Goal: Check status: Check status

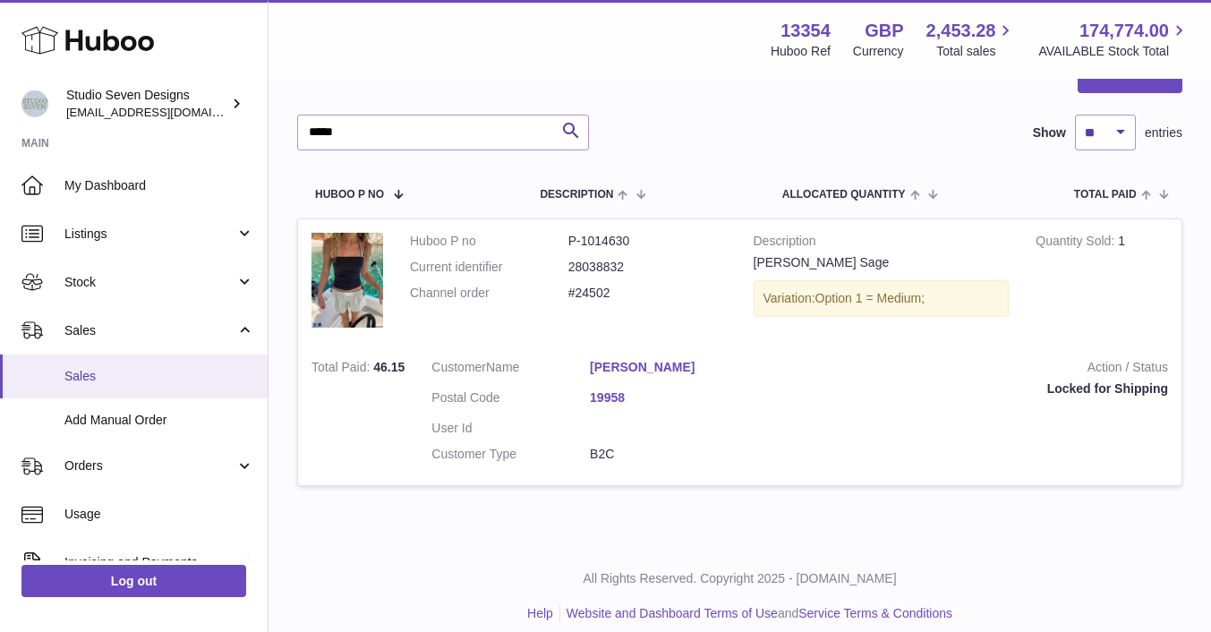
click at [145, 367] on link "Sales" at bounding box center [134, 377] width 268 height 44
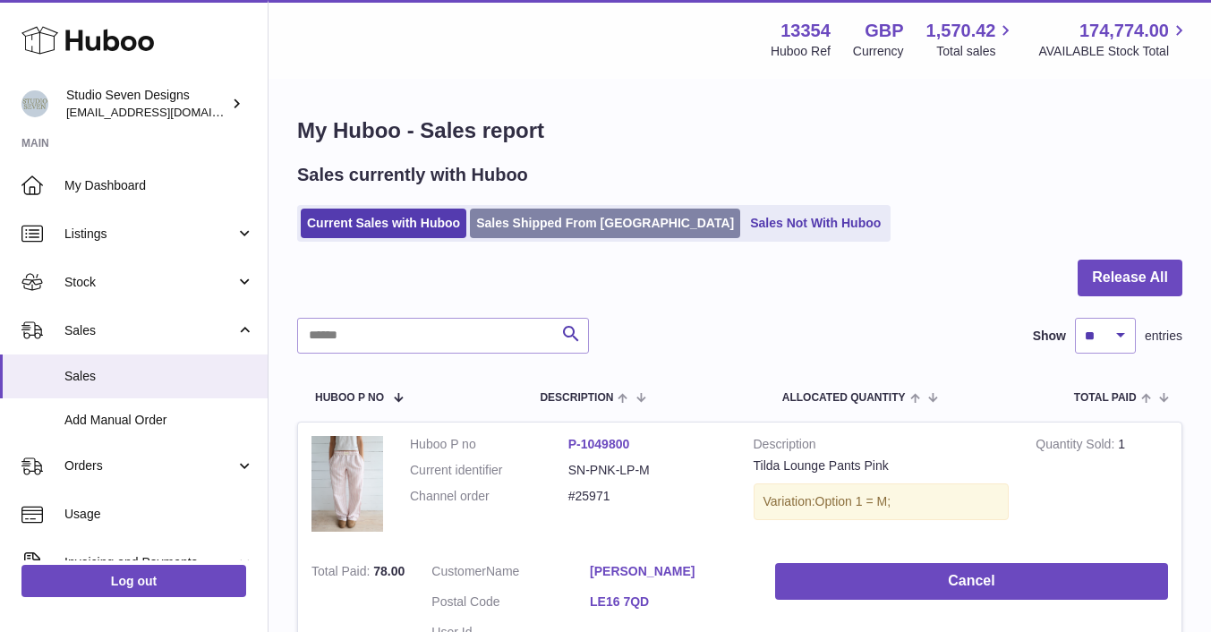
click at [568, 223] on link "Sales Shipped From [GEOGRAPHIC_DATA]" at bounding box center [605, 224] width 270 height 30
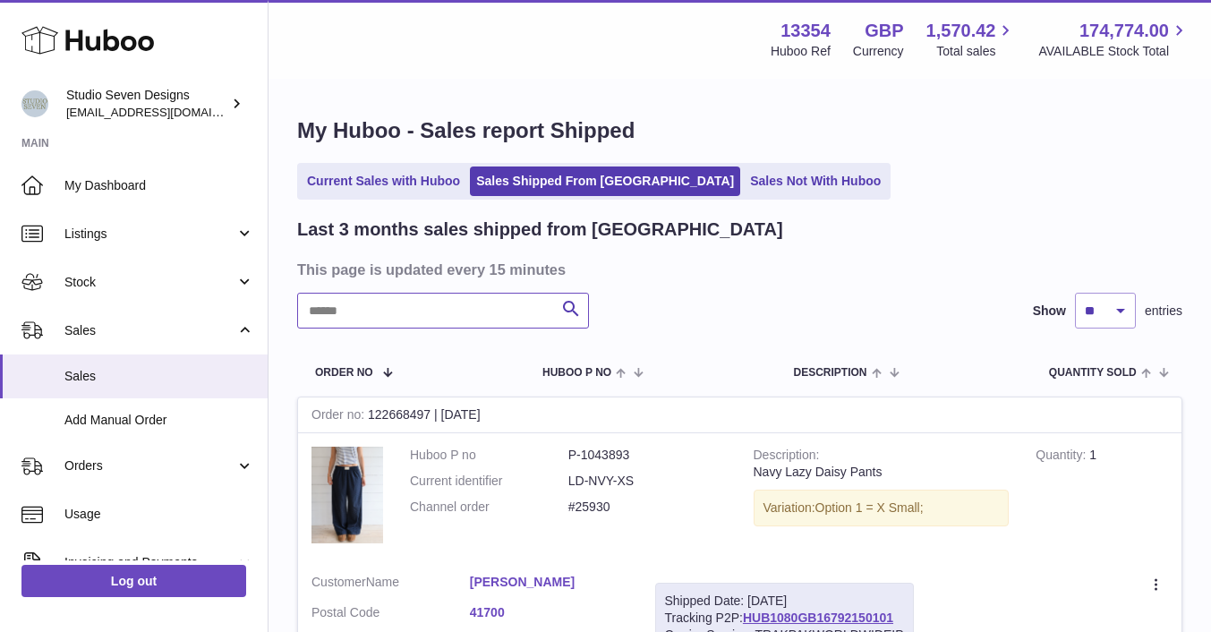
click at [389, 309] on input "text" at bounding box center [443, 311] width 292 height 36
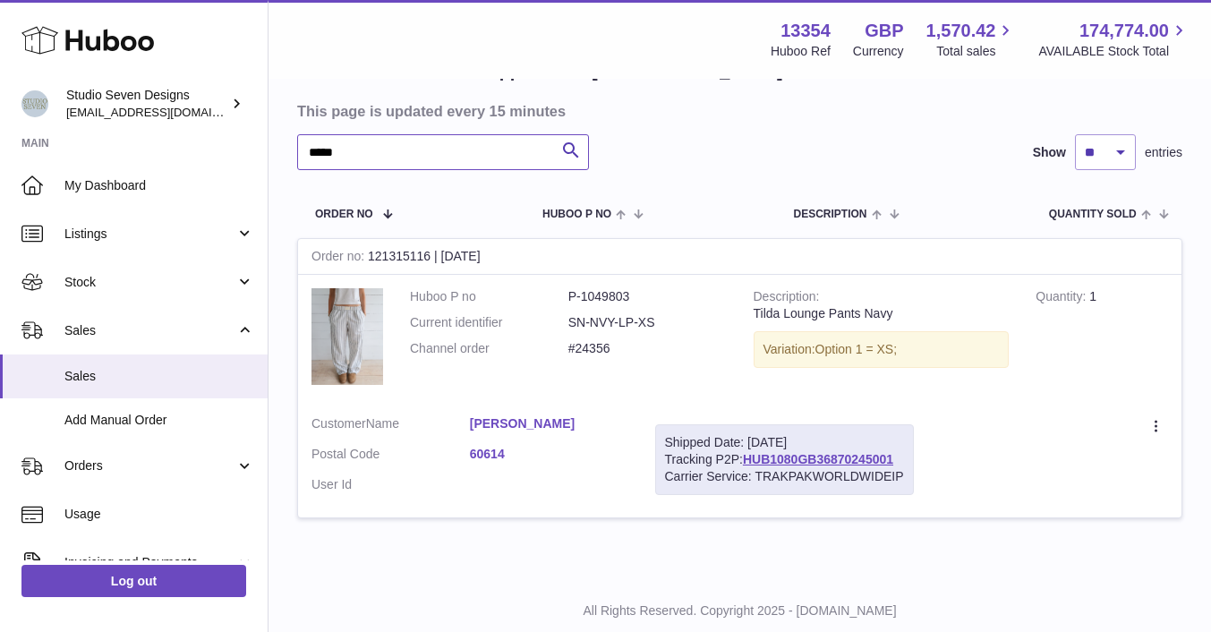
scroll to position [208, 0]
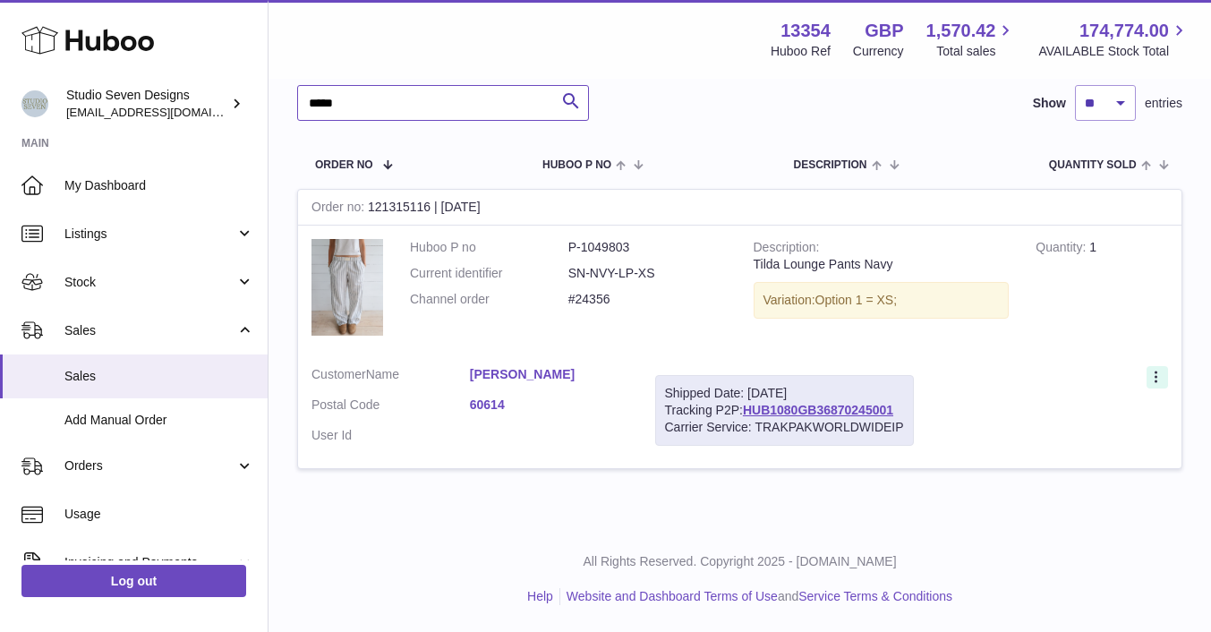
type input "*****"
click at [1155, 378] on icon at bounding box center [1158, 379] width 21 height 18
click at [483, 402] on link "60614" at bounding box center [549, 405] width 158 height 17
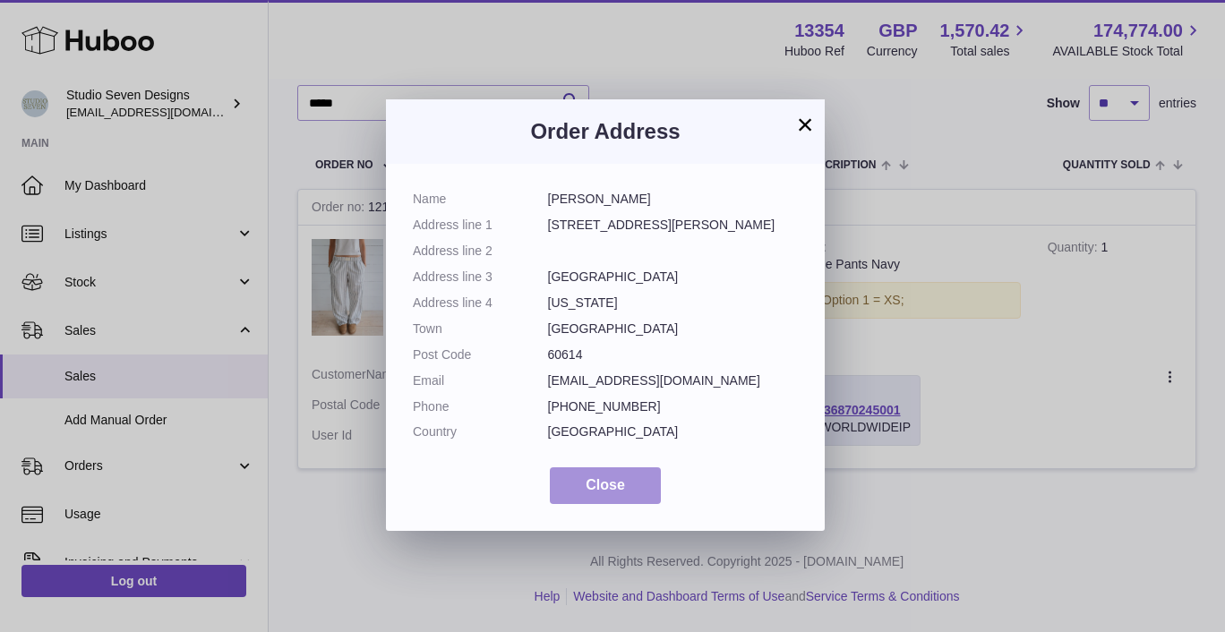
click at [611, 487] on span "Close" at bounding box center [604, 484] width 39 height 15
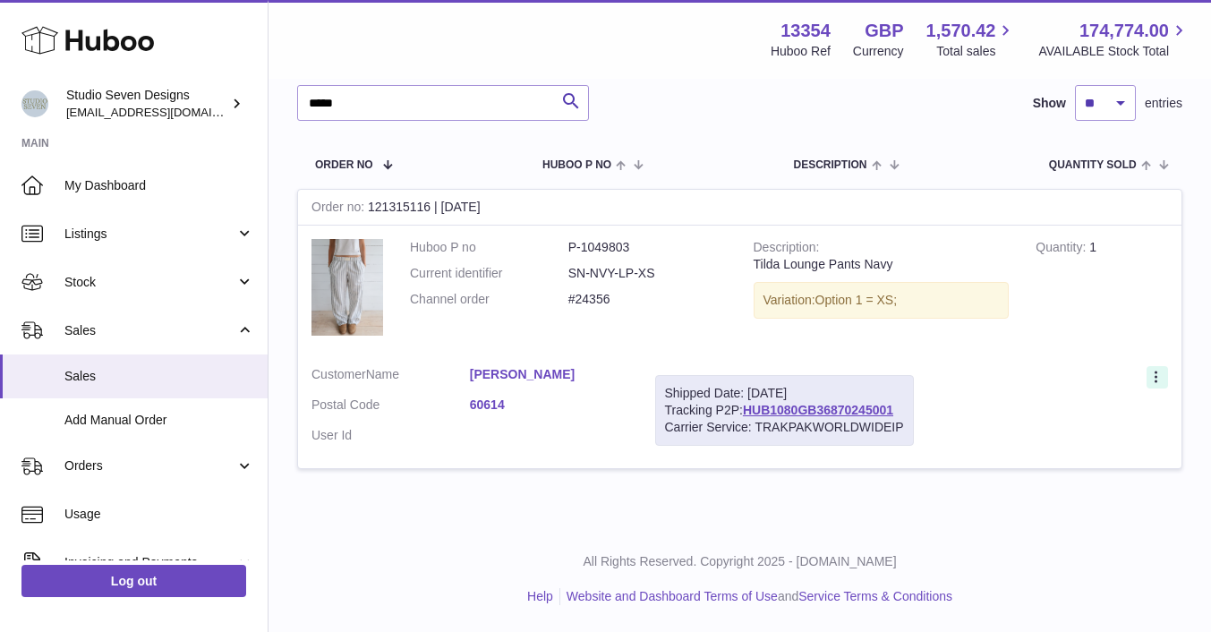
click at [1158, 374] on icon at bounding box center [1158, 379] width 21 height 18
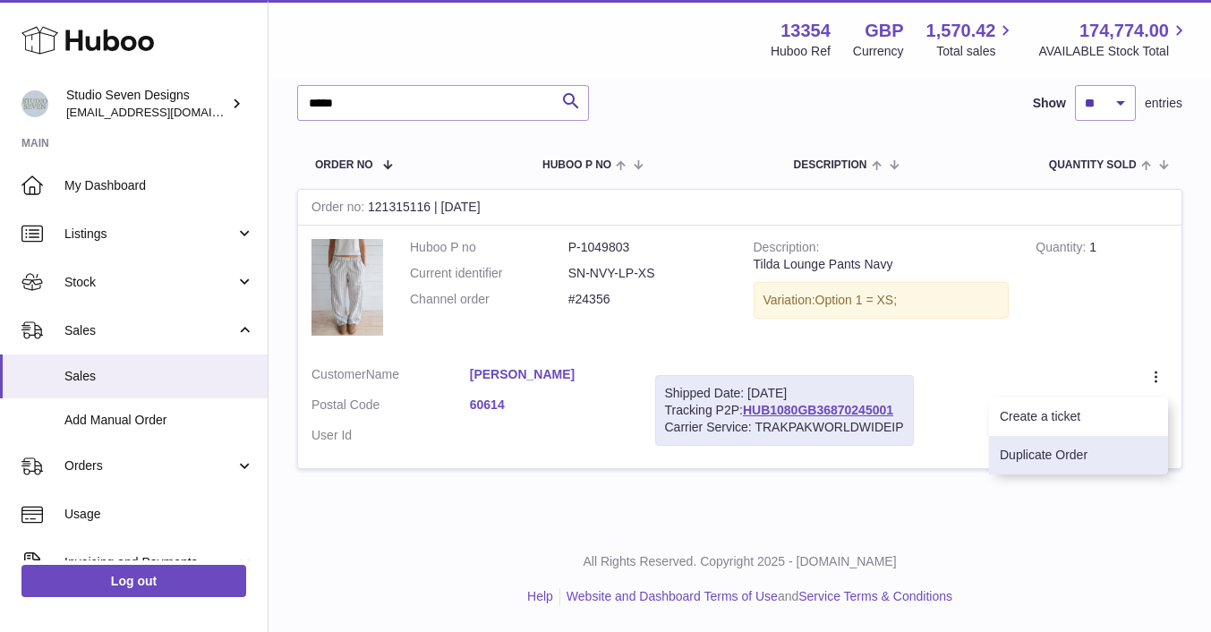
click at [1051, 457] on li "Duplicate Order" at bounding box center [1078, 455] width 179 height 38
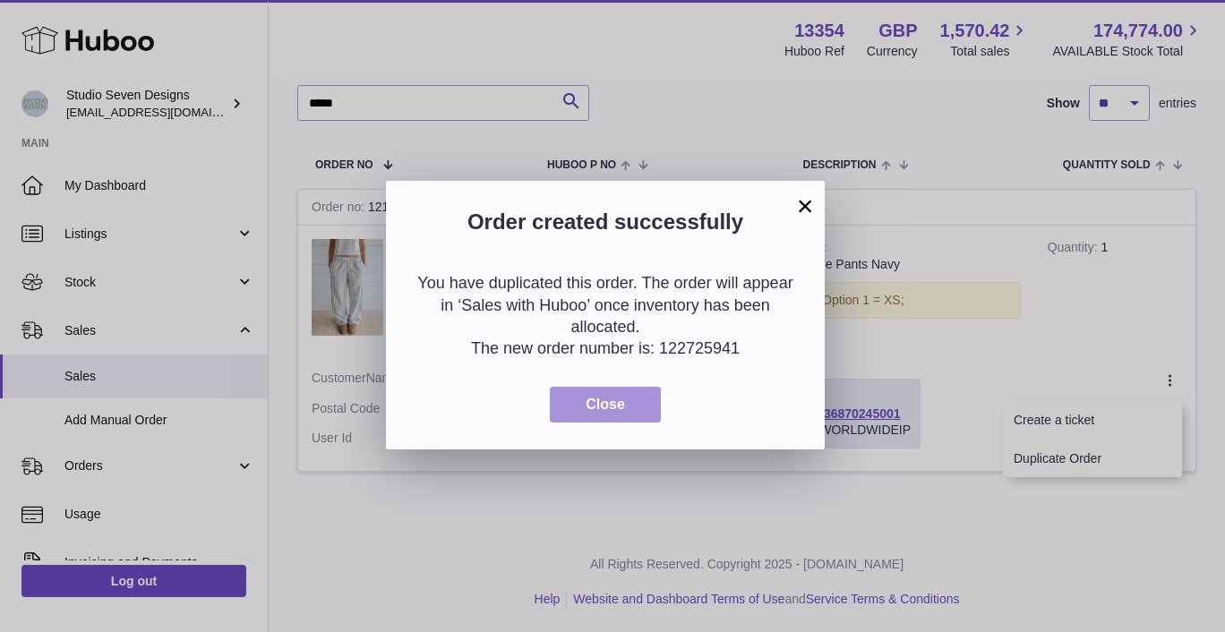
click at [593, 403] on span "Close" at bounding box center [604, 404] width 39 height 15
